Goal: Task Accomplishment & Management: Manage account settings

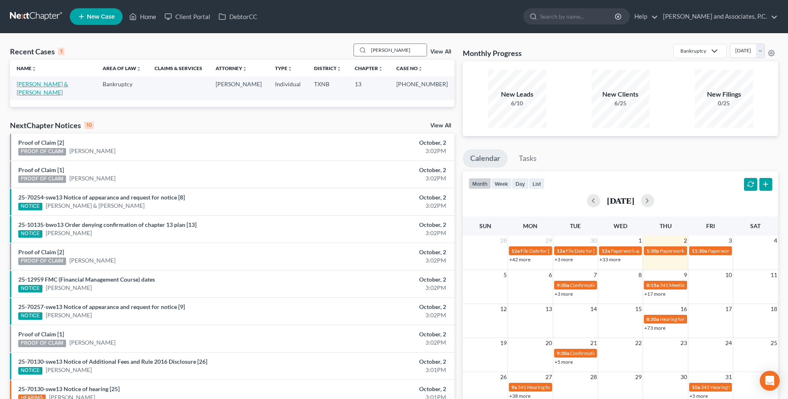
type input "[PERSON_NAME]"
click at [54, 84] on link "[PERSON_NAME] & [PERSON_NAME]" at bounding box center [42, 88] width 51 height 15
select select "6"
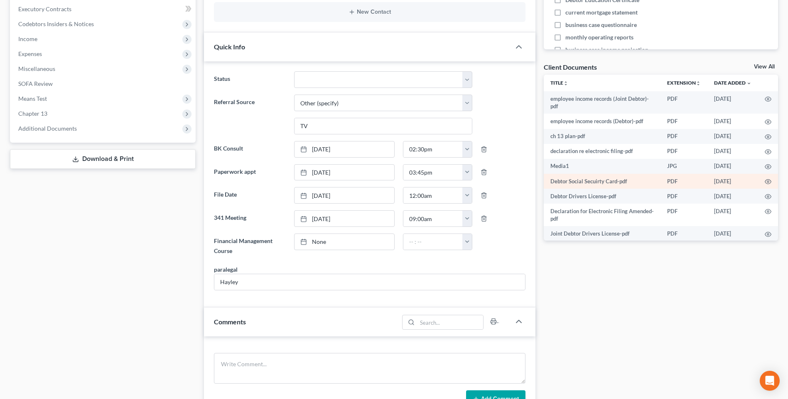
scroll to position [82, 0]
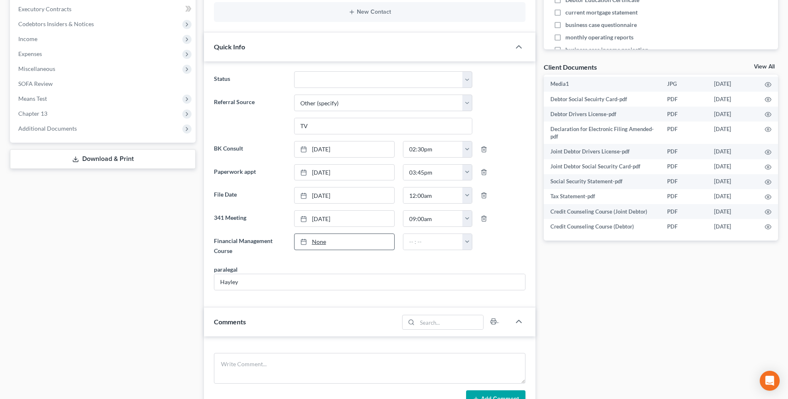
click at [318, 240] on link "None" at bounding box center [344, 242] width 100 height 16
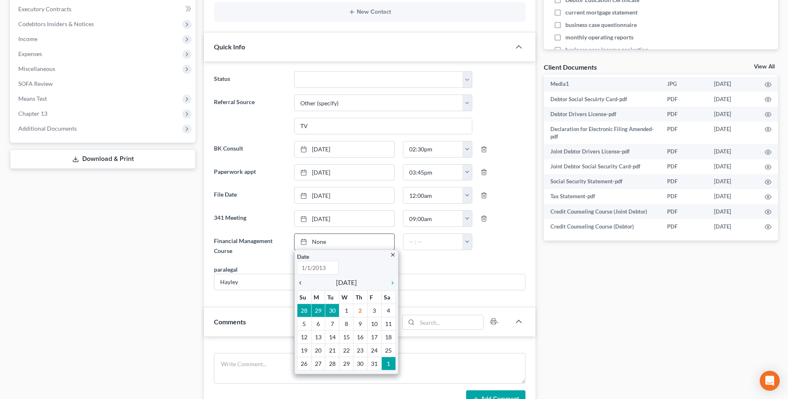
click at [301, 284] on icon "chevron_left" at bounding box center [302, 283] width 11 height 7
type input "[DATE]"
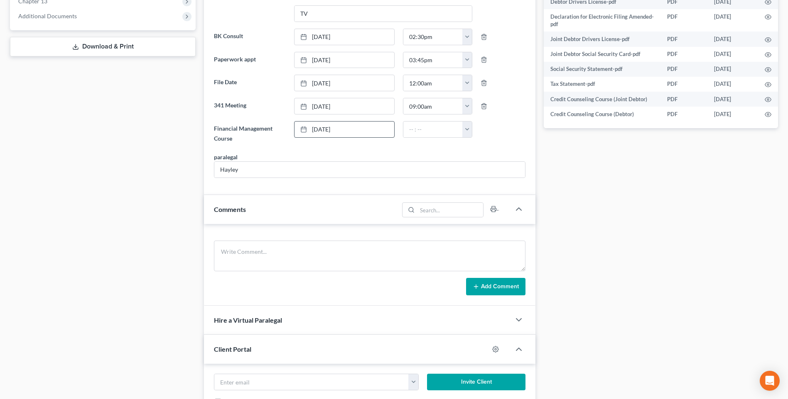
scroll to position [374, 0]
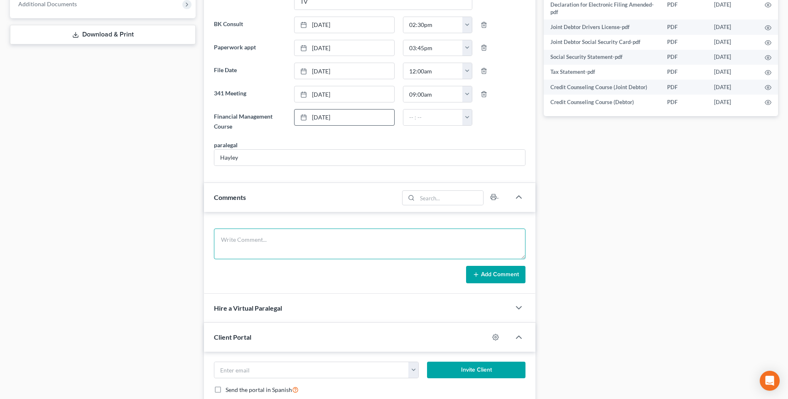
click at [244, 242] on textarea at bounding box center [369, 244] width 311 height 31
type textarea "[DATE] uploaded required documents and sent to the trustee. MC"
click at [483, 279] on button "Add Comment" at bounding box center [495, 274] width 59 height 17
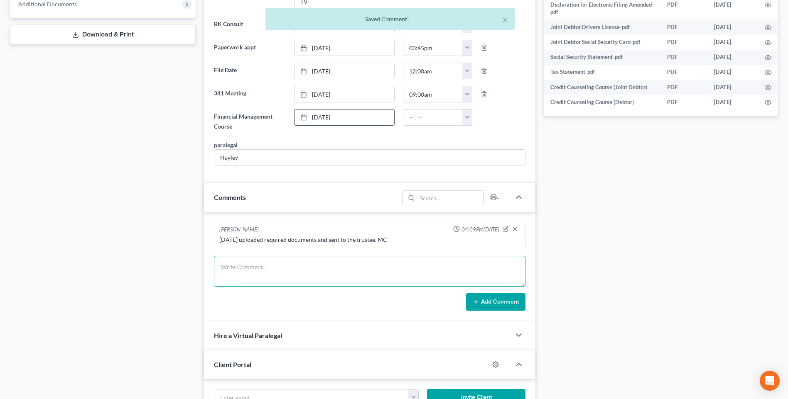
click at [248, 276] on textarea at bounding box center [369, 271] width 311 height 31
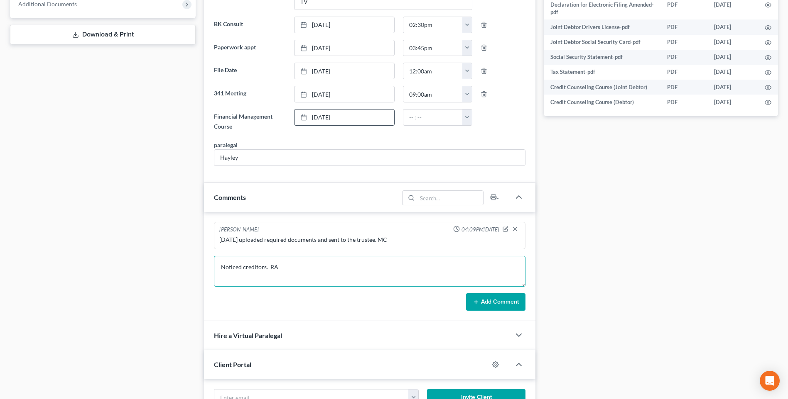
type textarea "Noticed creditors. RA"
click at [504, 305] on button "Add Comment" at bounding box center [495, 301] width 59 height 17
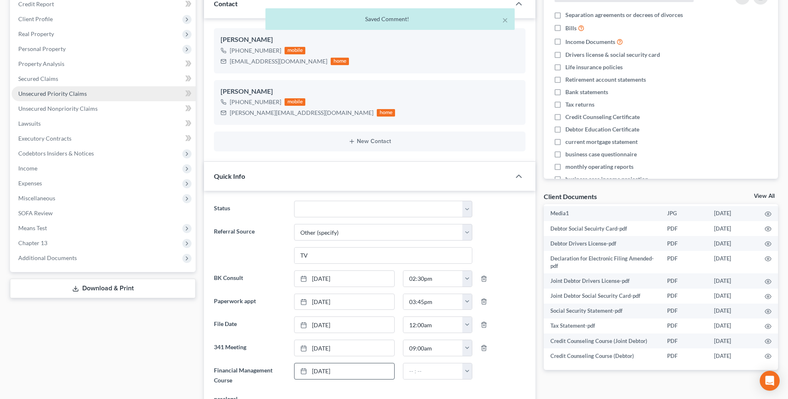
scroll to position [0, 0]
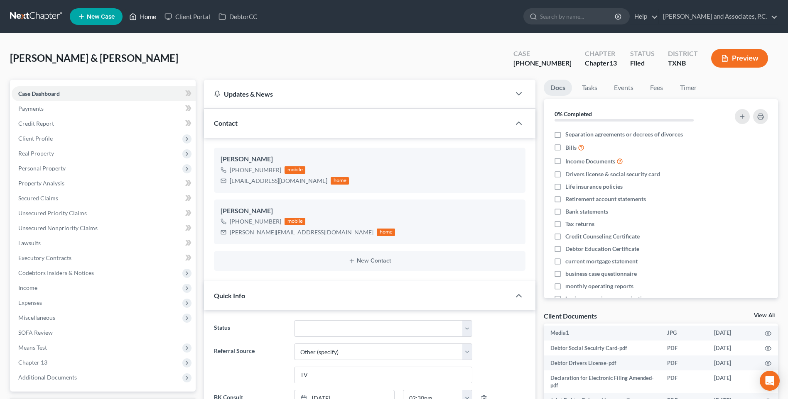
click at [148, 17] on link "Home" at bounding box center [142, 16] width 35 height 15
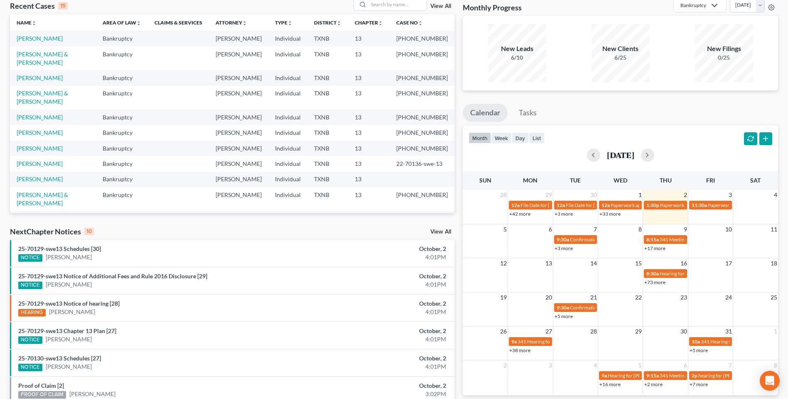
scroll to position [42, 0]
